Goal: Complete application form

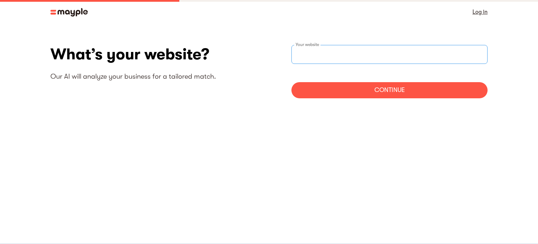
paste input "[URL][DOMAIN_NAME]"
type input "[URL][DOMAIN_NAME]"
click at [380, 95] on div "Continue" at bounding box center [390, 90] width 196 height 16
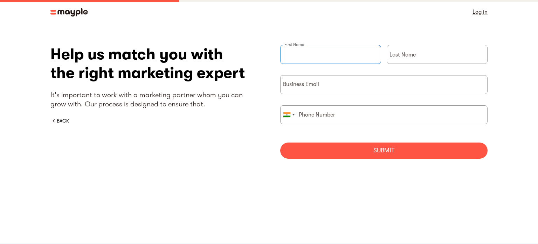
click at [313, 60] on input "briefForm" at bounding box center [330, 54] width 101 height 19
type input "Red Rattler"
type input "Creative"
type input "02106607101"
drag, startPoint x: 296, startPoint y: 54, endPoint x: 301, endPoint y: 54, distance: 5.3
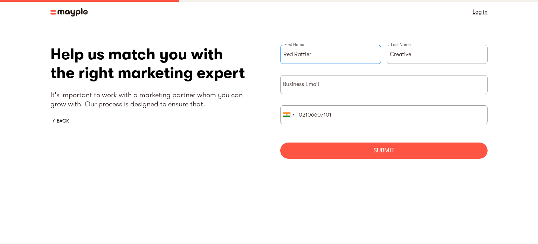
click at [301, 54] on input "Red Rattler" at bounding box center [330, 54] width 101 height 19
click at [296, 54] on input "Red Rattler" at bounding box center [330, 54] width 101 height 19
drag, startPoint x: 295, startPoint y: 55, endPoint x: 318, endPoint y: 55, distance: 22.8
click at [318, 55] on input "Red Rattler" at bounding box center [330, 54] width 101 height 19
drag, startPoint x: 318, startPoint y: 56, endPoint x: 294, endPoint y: 55, distance: 23.5
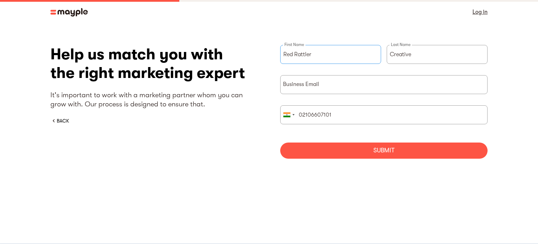
click at [294, 55] on input "Red Rattler" at bounding box center [330, 54] width 101 height 19
type input "Red"
type input "02106 607 101"
drag, startPoint x: 423, startPoint y: 56, endPoint x: 387, endPoint y: 53, distance: 36.9
click at [387, 53] on div "Red First Name Creative Last Name" at bounding box center [383, 60] width 207 height 30
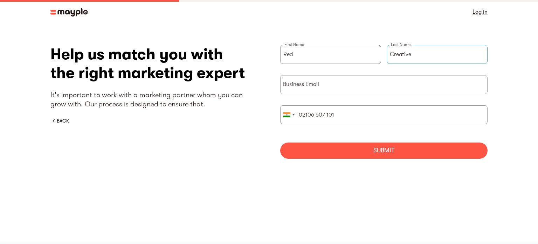
paste input "Rattler"
type input "Rattler"
click at [319, 88] on input "briefForm" at bounding box center [383, 84] width 207 height 19
type input "[EMAIL_ADDRESS][DOMAIN_NAME]"
click at [271, 100] on div "Help us match you with the right marketing expert It's important to work with a…" at bounding box center [268, 104] width 437 height 119
